Goal: Use online tool/utility: Use online tool/utility

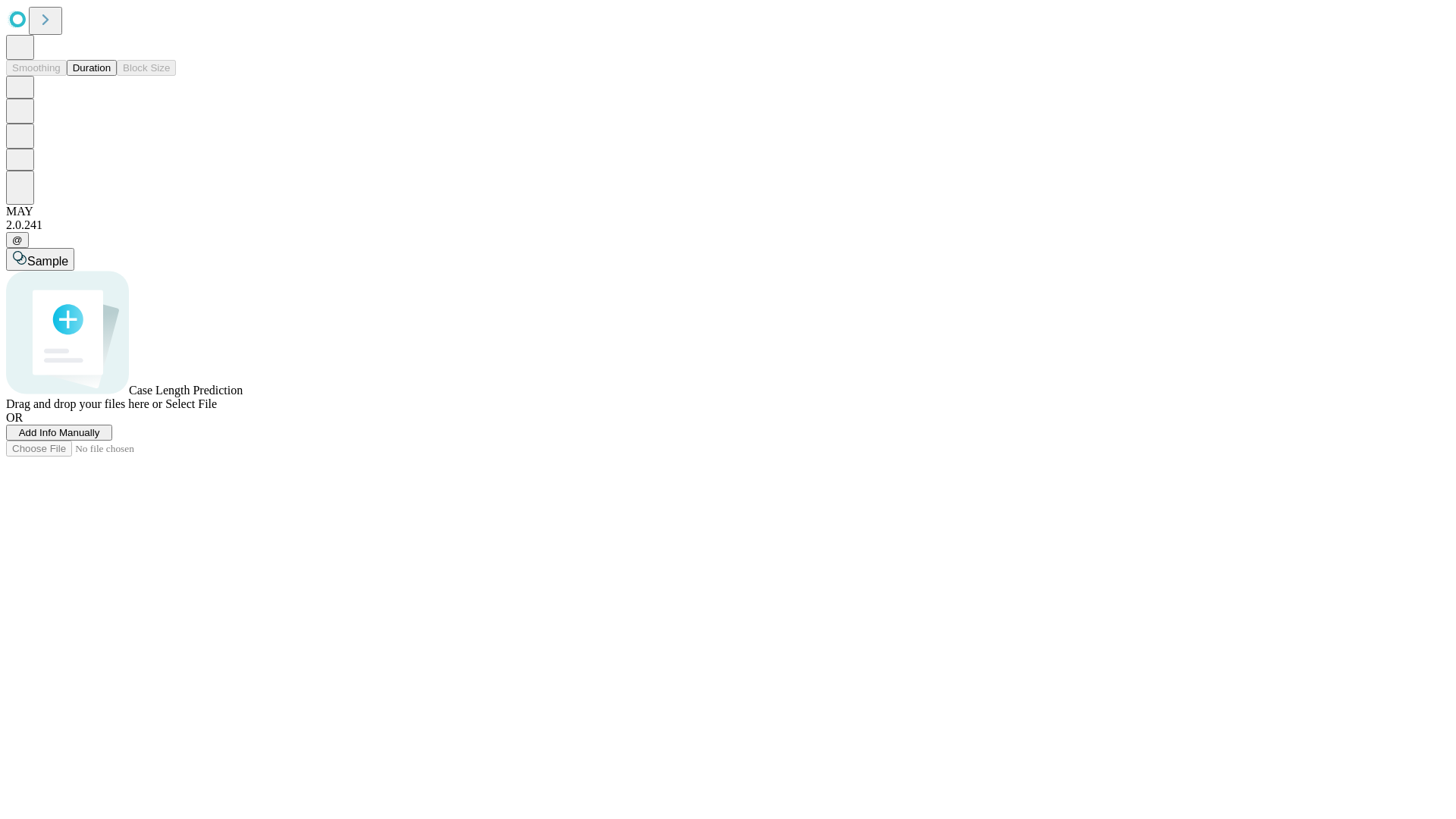
click at [111, 76] on button "Duration" at bounding box center [91, 68] width 50 height 16
click at [217, 410] on span "Select File" at bounding box center [191, 403] width 51 height 13
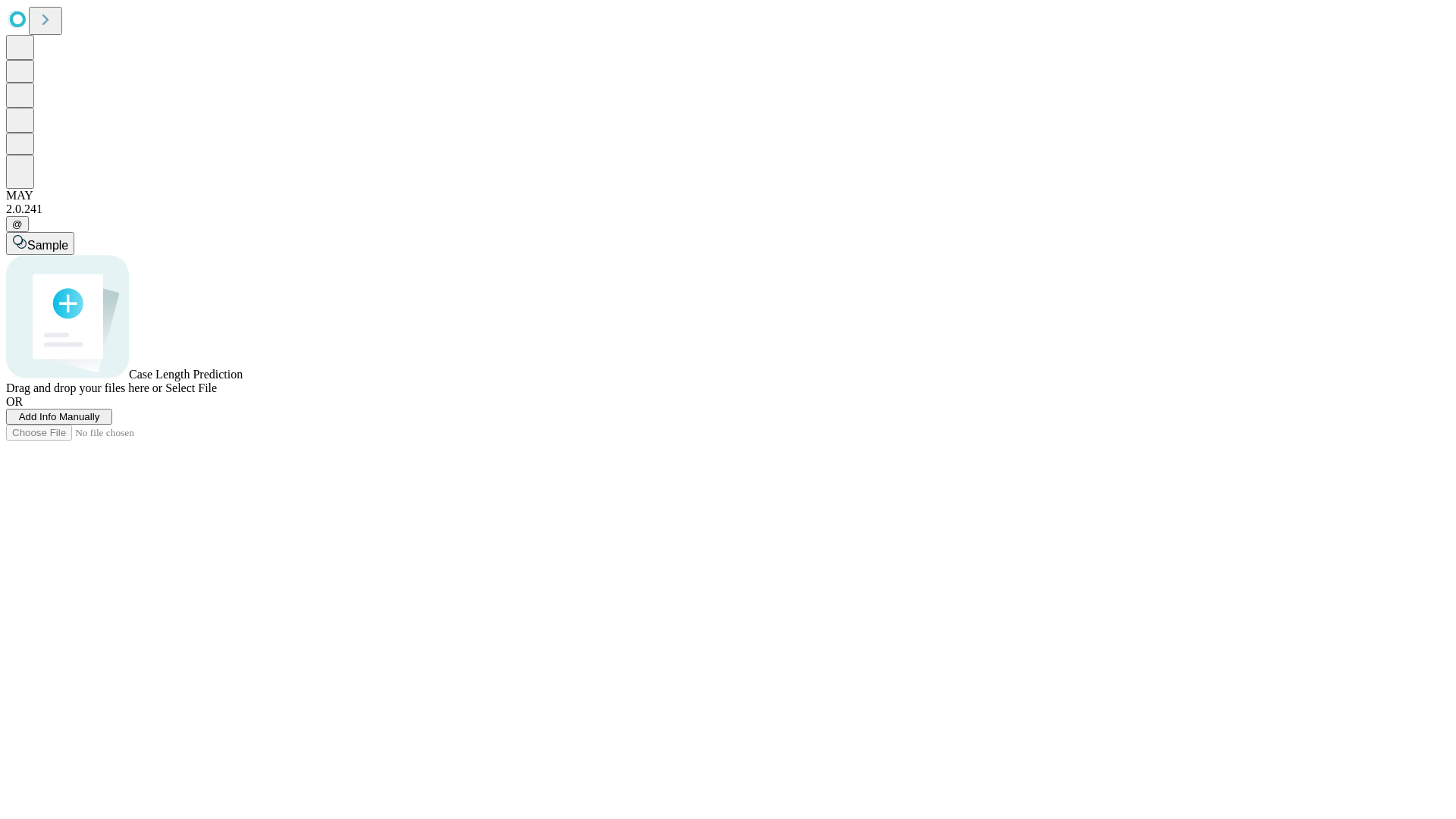
click at [217, 394] on span "Select File" at bounding box center [191, 388] width 51 height 13
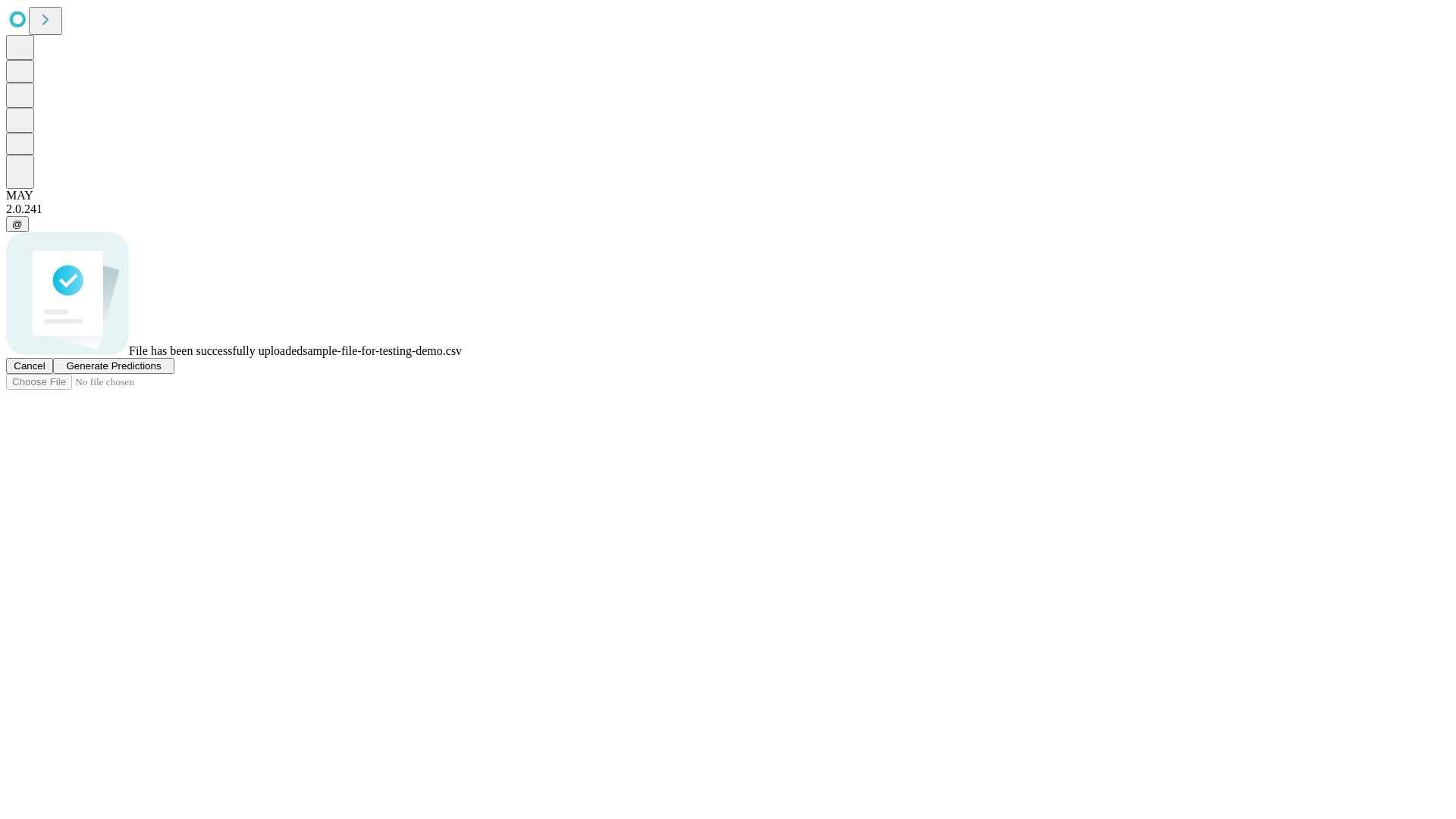
click at [161, 372] on span "Generate Predictions" at bounding box center [113, 366] width 95 height 12
